Goal: Navigation & Orientation: Locate item on page

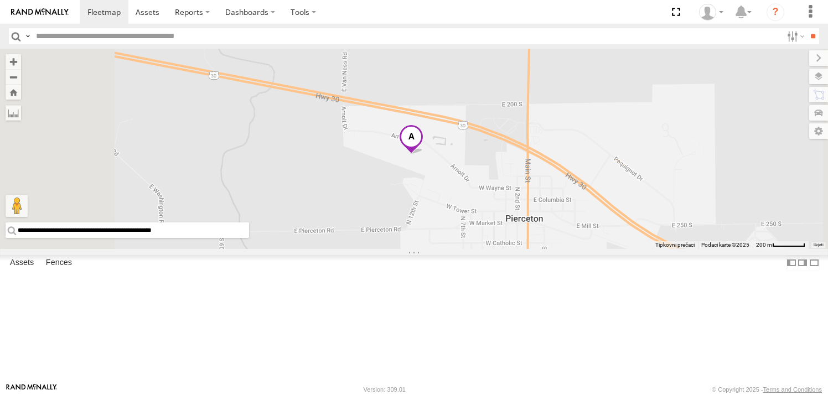
click at [249, 238] on input "**********" at bounding box center [128, 231] width 244 height 16
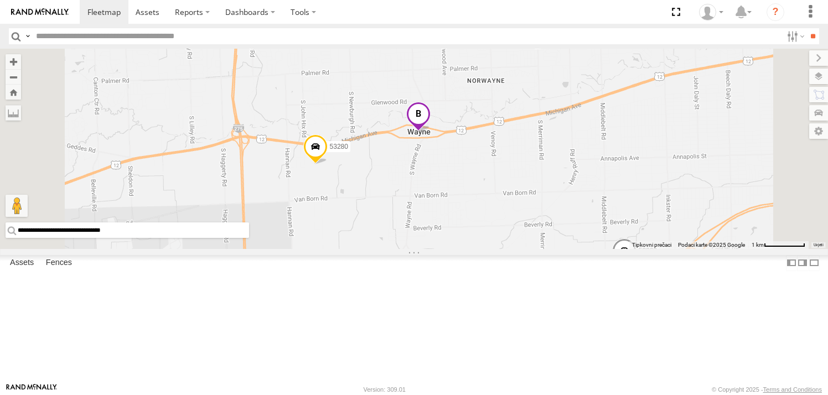
click at [249, 238] on input "**********" at bounding box center [128, 231] width 244 height 16
paste input "text"
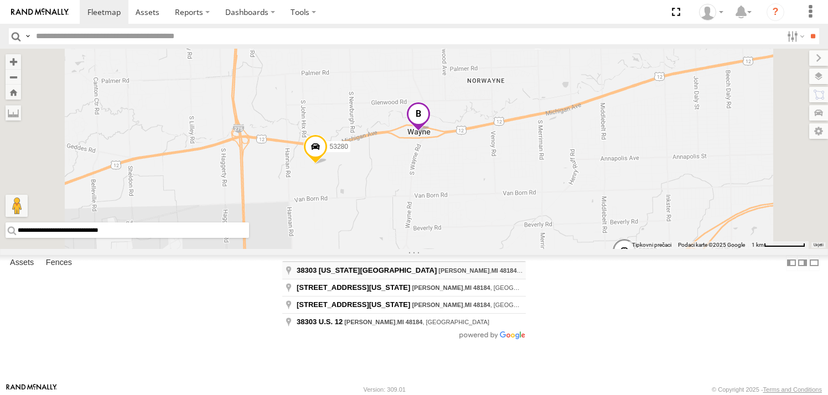
type input "**********"
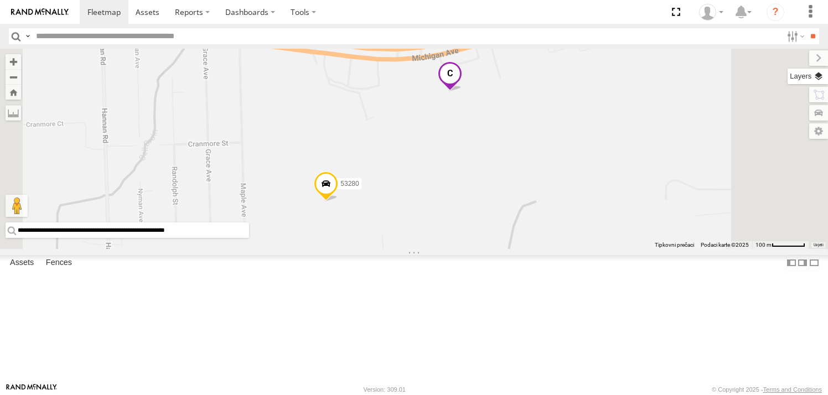
click at [823, 75] on label at bounding box center [808, 77] width 40 height 16
click at [0, 0] on span "Basemaps" at bounding box center [0, 0] width 0 height 0
click at [0, 0] on span "Satellite + Roadmap" at bounding box center [0, 0] width 0 height 0
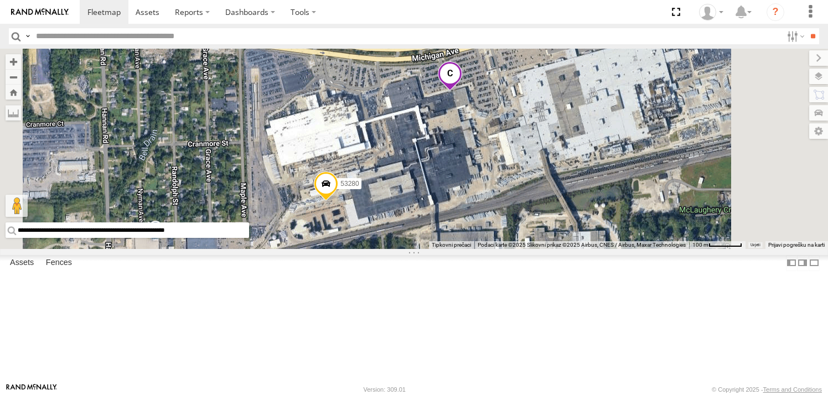
click at [462, 92] on span at bounding box center [450, 77] width 24 height 30
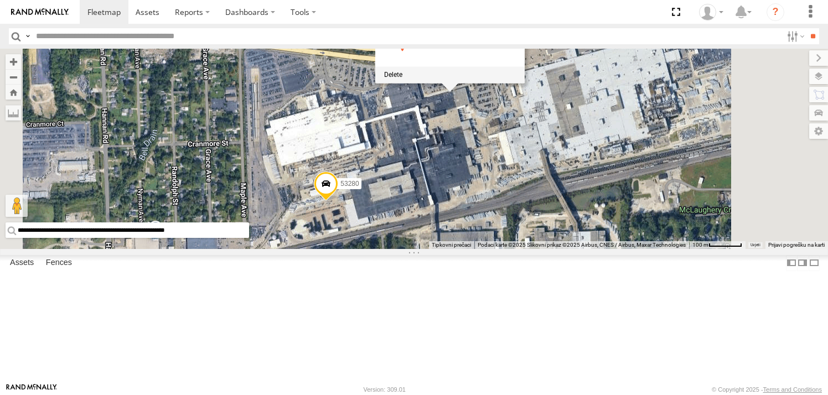
click at [525, 83] on div at bounding box center [450, 74] width 150 height 17
click at [403, 79] on span at bounding box center [393, 75] width 18 height 8
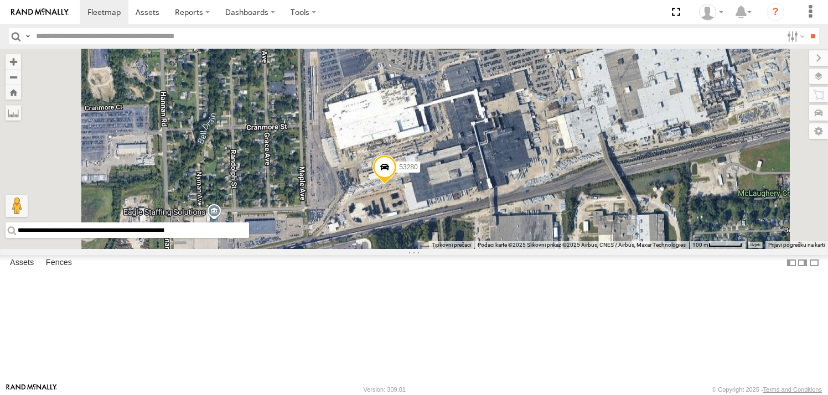
drag, startPoint x: 428, startPoint y: 234, endPoint x: 506, endPoint y: 214, distance: 80.4
click at [506, 214] on div "53280 53269" at bounding box center [414, 149] width 828 height 200
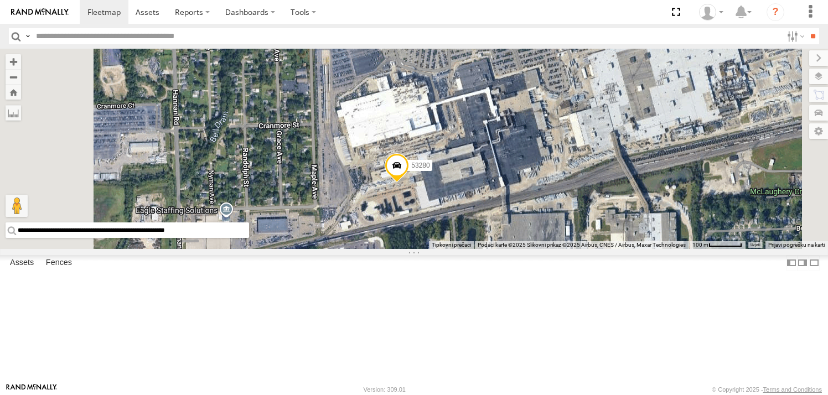
click at [0, 0] on div "Basemaps Roadmap Terrain Satellite Night" at bounding box center [0, 0] width 0 height 0
click at [791, 58] on label at bounding box center [809, 58] width 37 height 16
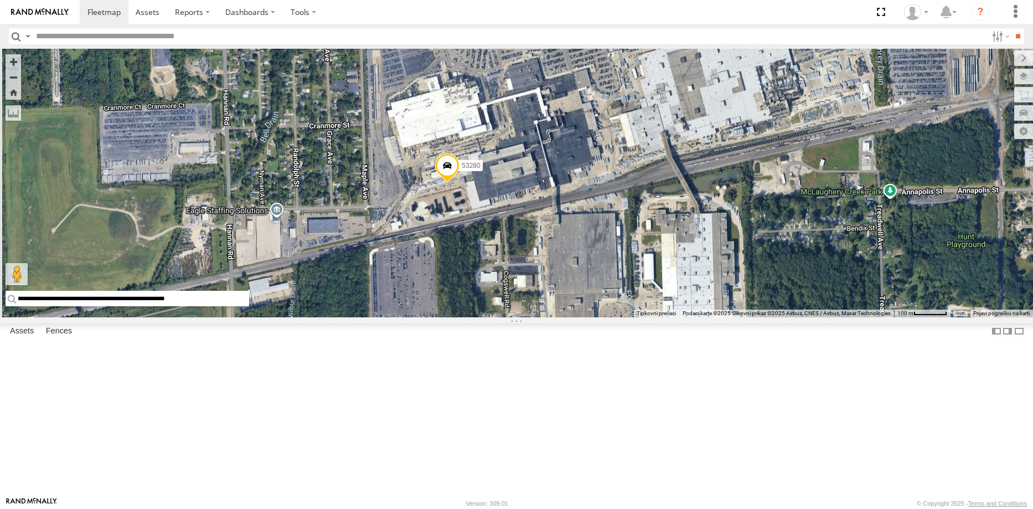
drag, startPoint x: 747, startPoint y: 212, endPoint x: 692, endPoint y: 176, distance: 65.6
click at [692, 176] on div "53280 53269" at bounding box center [516, 183] width 1033 height 269
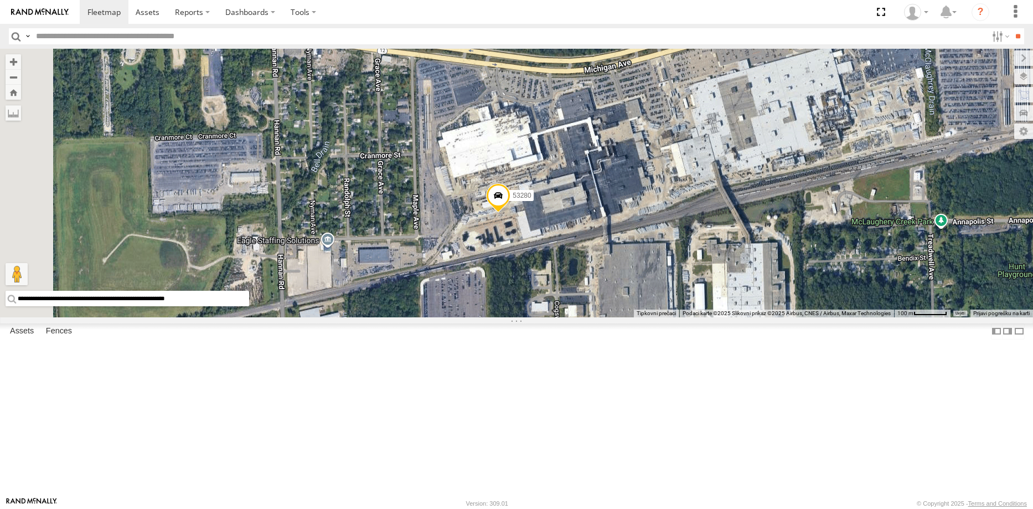
drag, startPoint x: 591, startPoint y: 249, endPoint x: 622, endPoint y: 281, distance: 44.2
click at [622, 281] on div "53280 53269" at bounding box center [516, 183] width 1033 height 269
